Goal: Navigation & Orientation: Find specific page/section

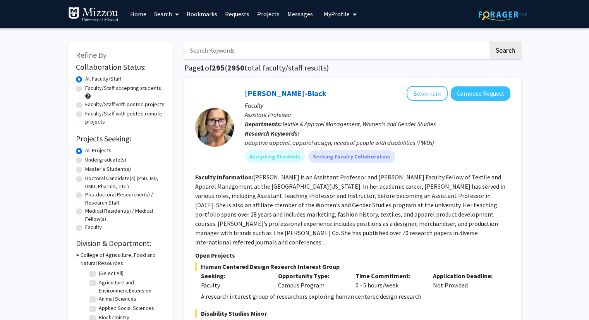
click at [131, 16] on link "Home" at bounding box center [138, 13] width 24 height 27
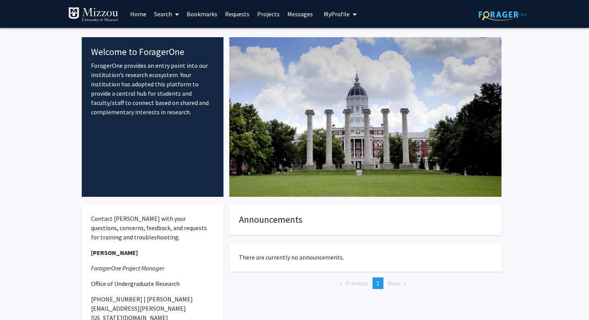
click at [325, 15] on span "My Profile" at bounding box center [337, 14] width 26 height 8
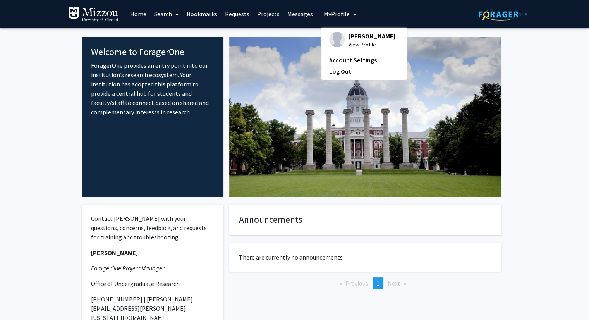
click at [341, 40] on div "[PERSON_NAME] View Profile" at bounding box center [362, 40] width 66 height 17
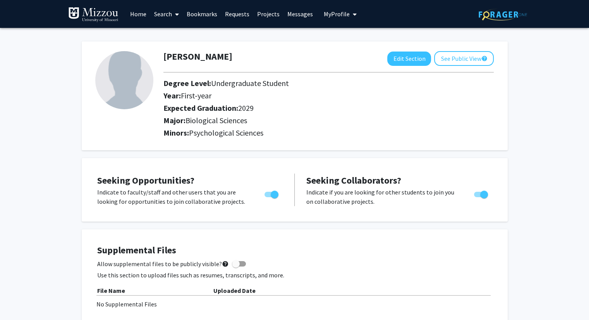
click at [130, 16] on link "Home" at bounding box center [138, 13] width 24 height 27
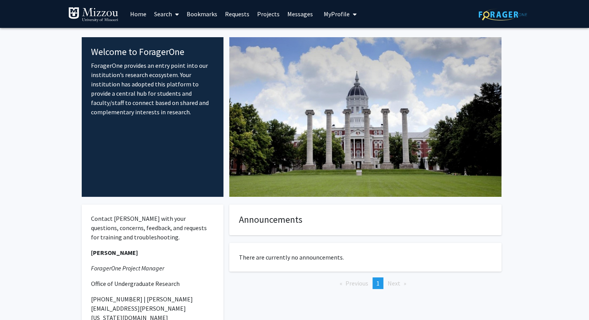
click at [200, 13] on link "Bookmarks" at bounding box center [202, 13] width 38 height 27
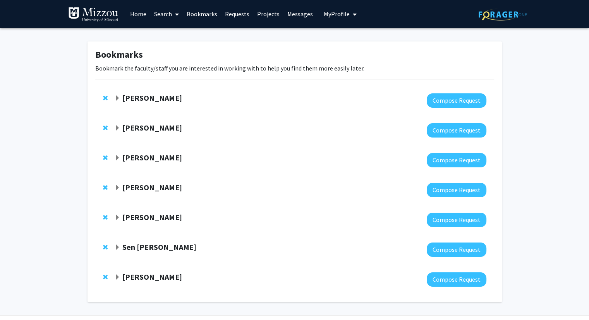
click at [143, 219] on strong "[PERSON_NAME]" at bounding box center [152, 217] width 60 height 10
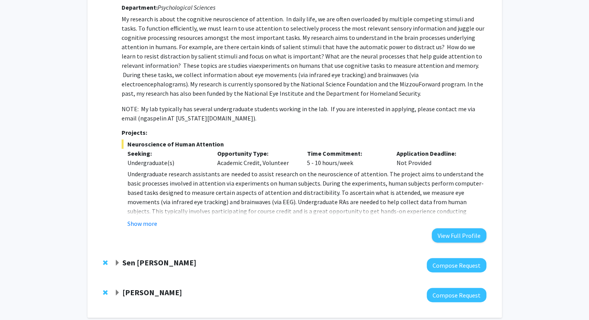
scroll to position [232, 0]
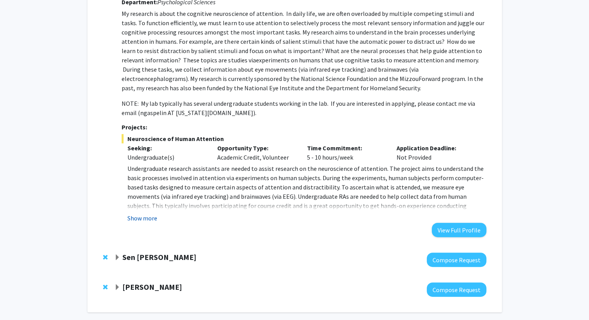
click at [156, 218] on button "Show more" at bounding box center [142, 217] width 30 height 9
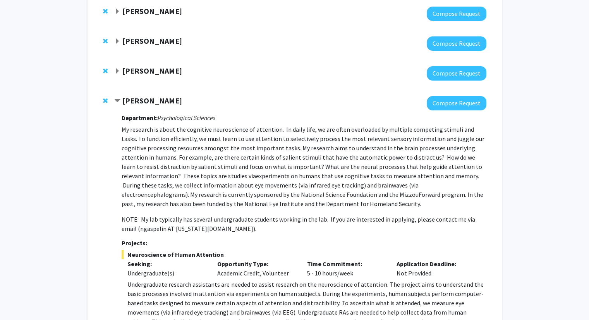
scroll to position [117, 0]
drag, startPoint x: 184, startPoint y: 99, endPoint x: 124, endPoint y: 98, distance: 60.0
click at [124, 98] on div "[PERSON_NAME]" at bounding box center [197, 101] width 167 height 10
copy strong "[PERSON_NAME]"
click at [175, 100] on strong "[PERSON_NAME]" at bounding box center [152, 100] width 60 height 10
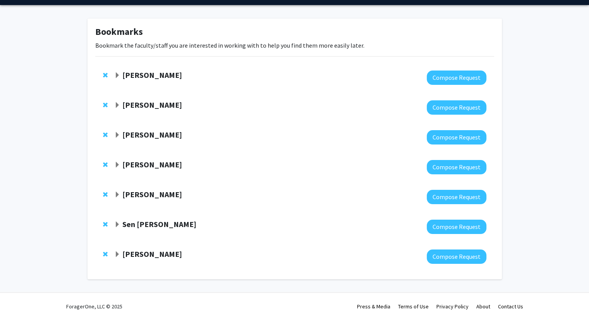
scroll to position [23, 0]
click at [150, 170] on div at bounding box center [300, 167] width 372 height 14
click at [150, 168] on strong "[PERSON_NAME]" at bounding box center [152, 165] width 60 height 10
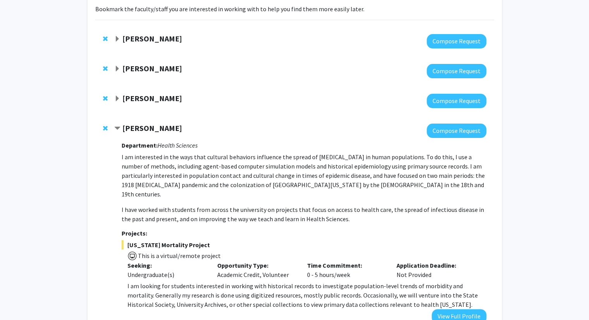
scroll to position [59, 0]
drag, startPoint x: 156, startPoint y: 103, endPoint x: 160, endPoint y: 100, distance: 5.5
click at [160, 100] on div "[PERSON_NAME]" at bounding box center [197, 99] width 167 height 10
click at [160, 100] on strong "[PERSON_NAME]" at bounding box center [152, 99] width 60 height 10
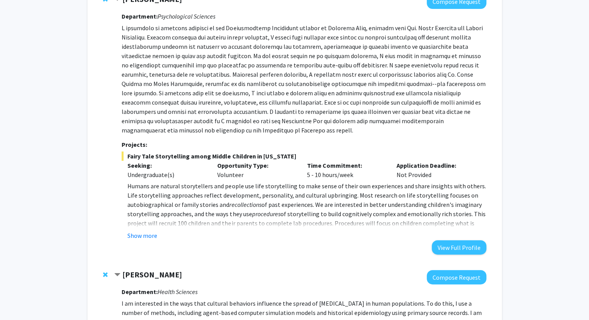
scroll to position [163, 0]
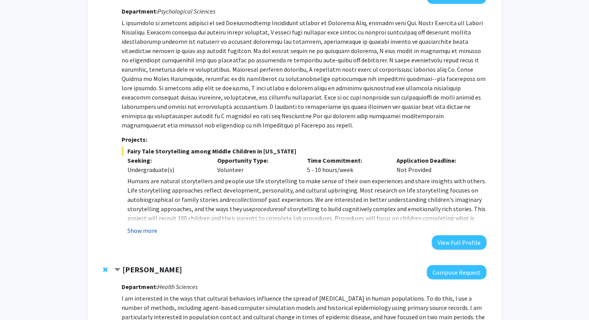
click at [152, 226] on button "Show more" at bounding box center [142, 230] width 30 height 9
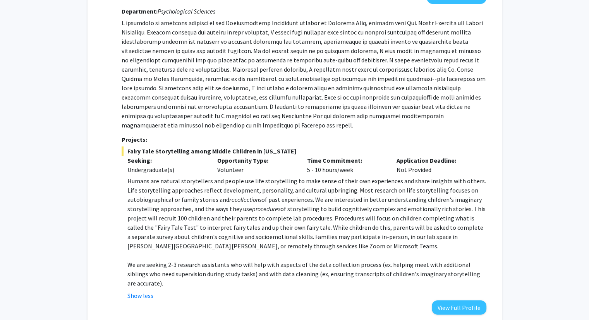
scroll to position [218, 0]
